Goal: Task Accomplishment & Management: Use online tool/utility

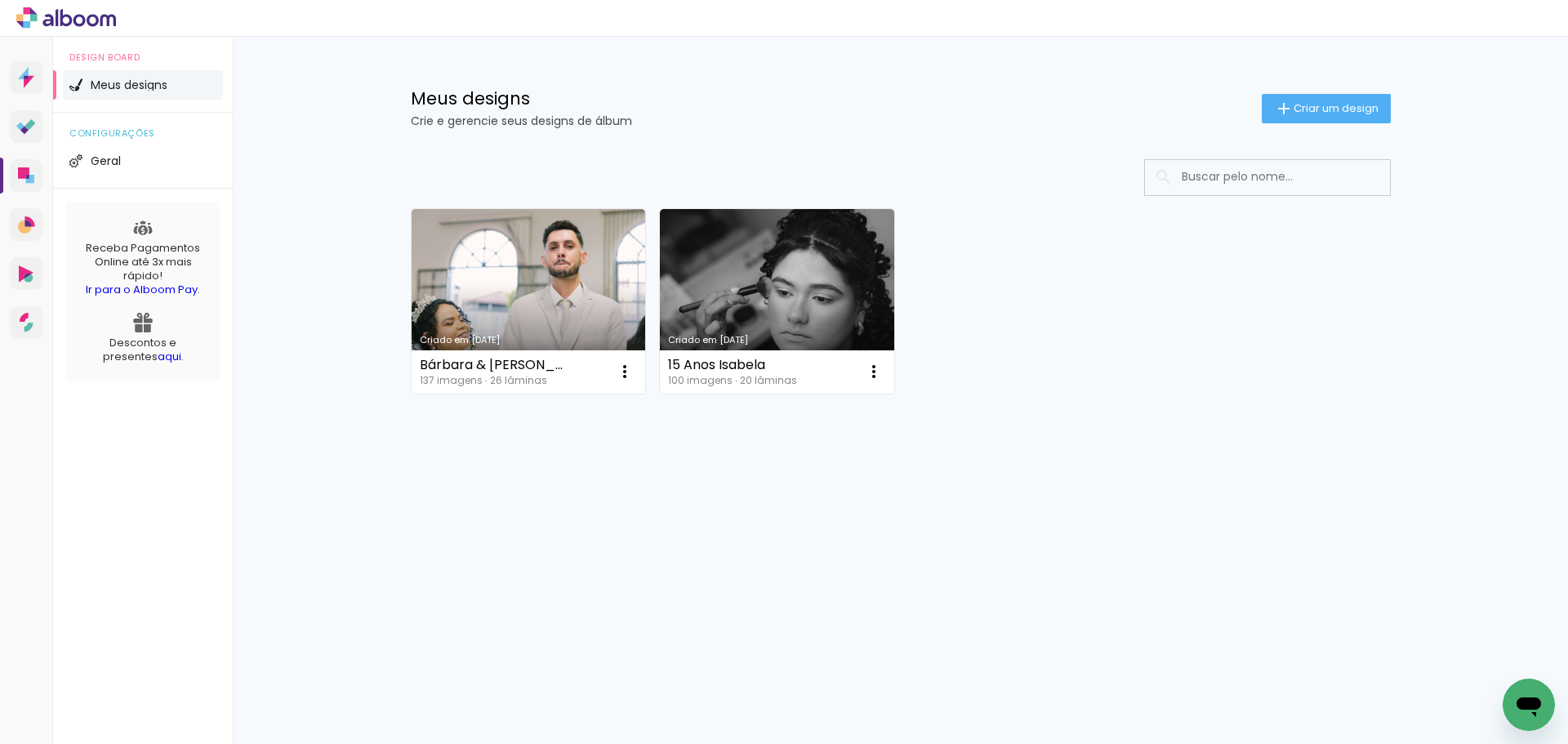
click at [747, 527] on div "Criado em 25/09/25 Bárbara & Júnior 137 imagens ∙ 26 lâminas Abrir Fazer uma có…" at bounding box center [901, 344] width 1062 height 403
click at [546, 289] on link "Criado em [DATE]" at bounding box center [529, 301] width 234 height 185
